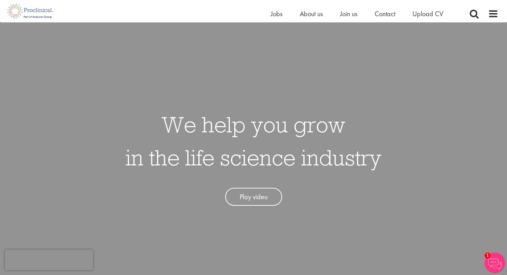
scroll to position [8, 0]
click at [350, 14] on span "Join us" at bounding box center [348, 13] width 17 height 9
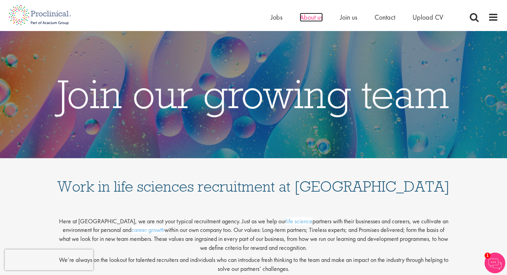
click at [311, 19] on span "About us" at bounding box center [311, 17] width 23 height 9
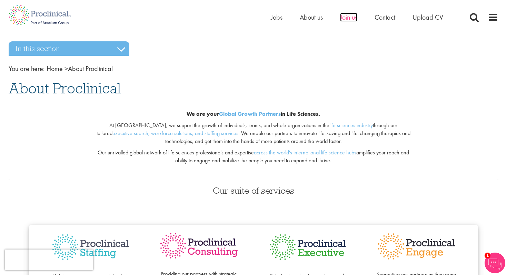
click at [348, 17] on span "Join us" at bounding box center [348, 17] width 17 height 9
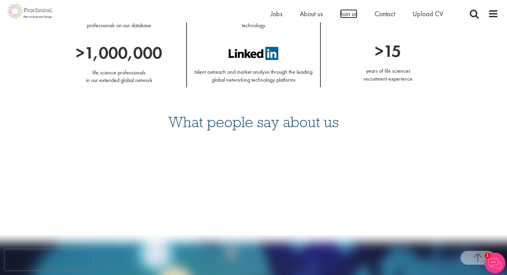
scroll to position [584, 0]
